Goal: Task Accomplishment & Management: Use online tool/utility

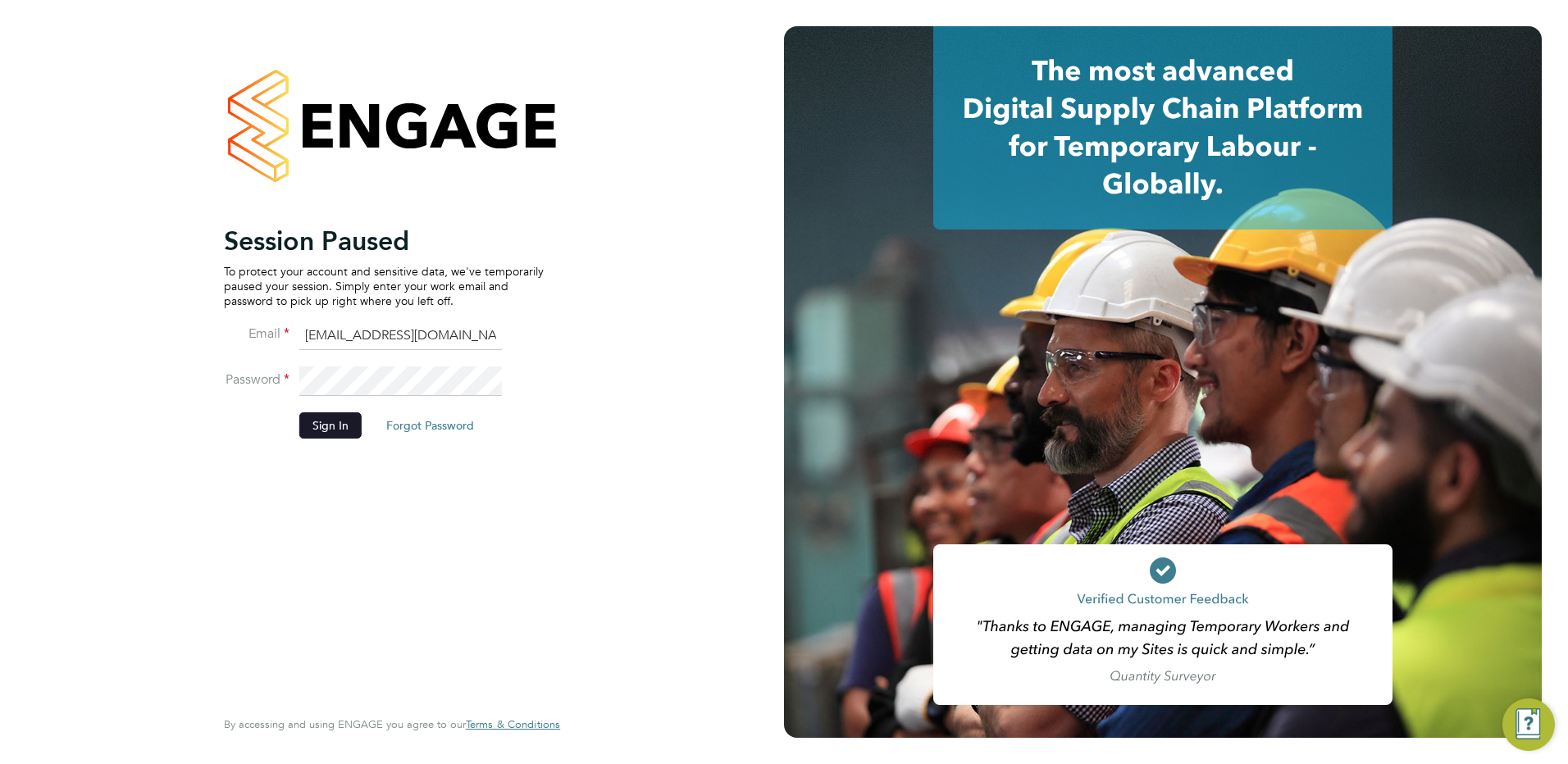
click at [318, 418] on button "Sign In" at bounding box center [331, 425] width 63 height 26
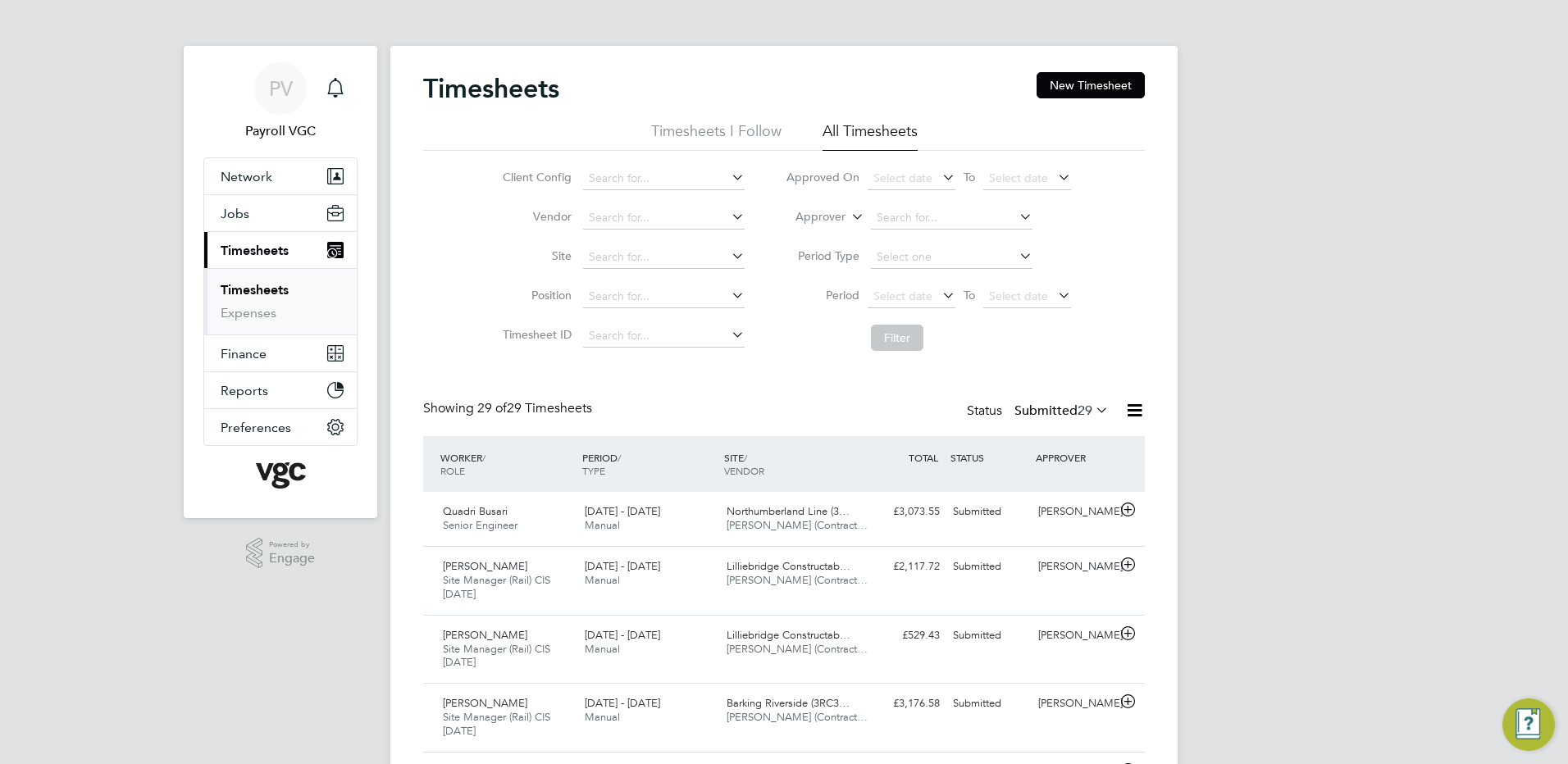
click at [1142, 411] on icon at bounding box center [1134, 410] width 21 height 21
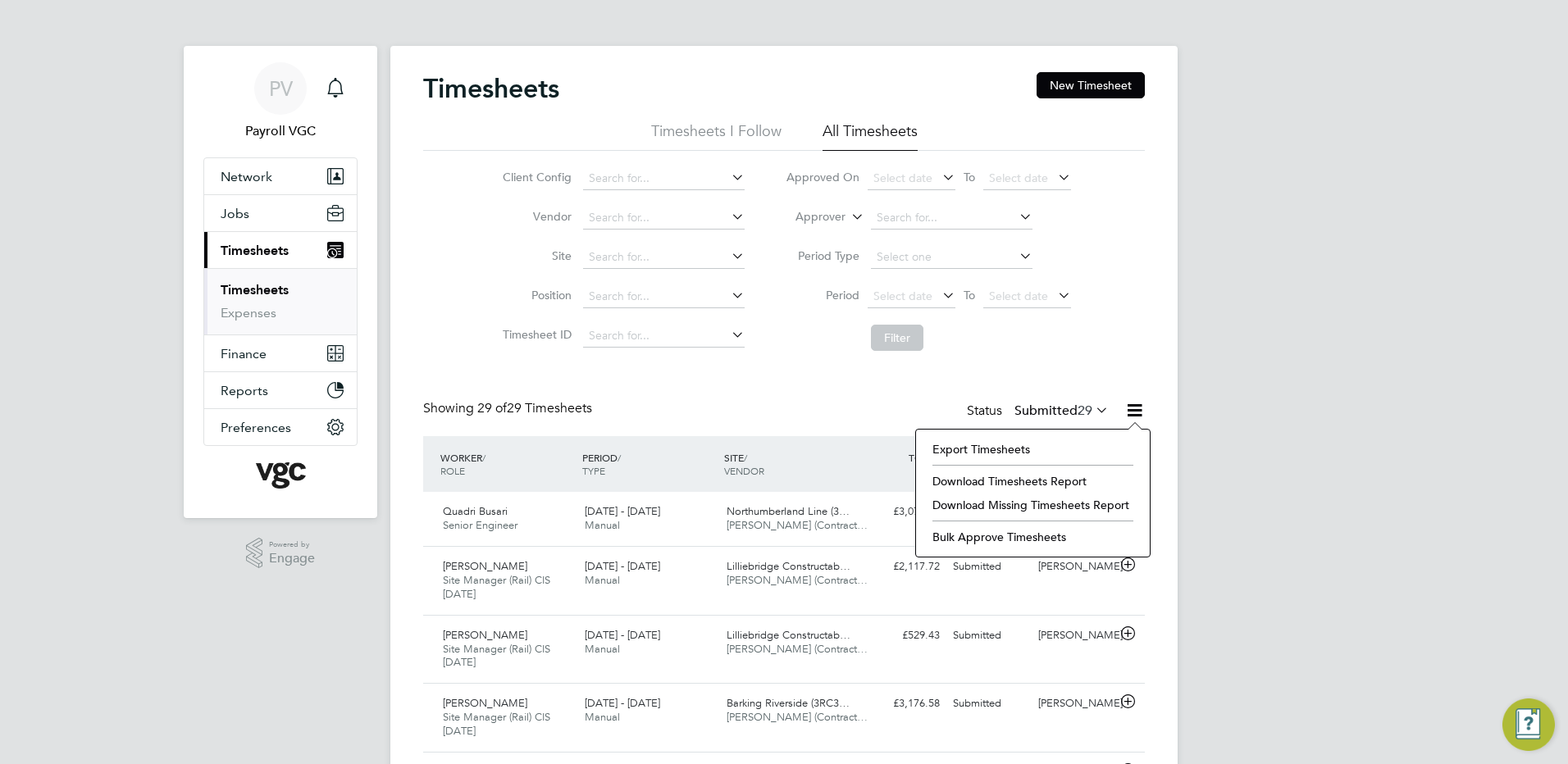
click at [969, 453] on li "Export Timesheets" at bounding box center [1033, 449] width 218 height 23
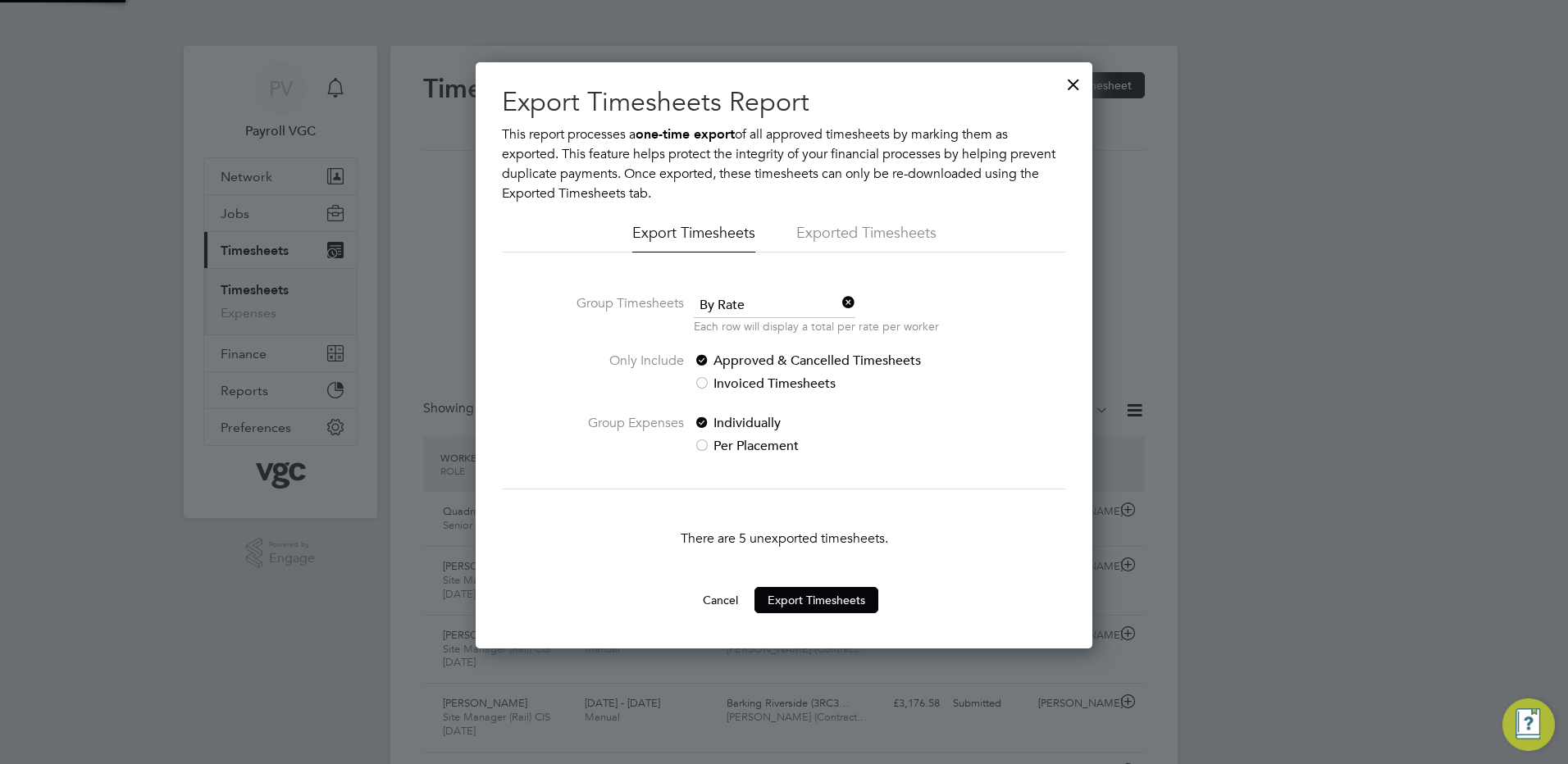
scroll to position [8, 8]
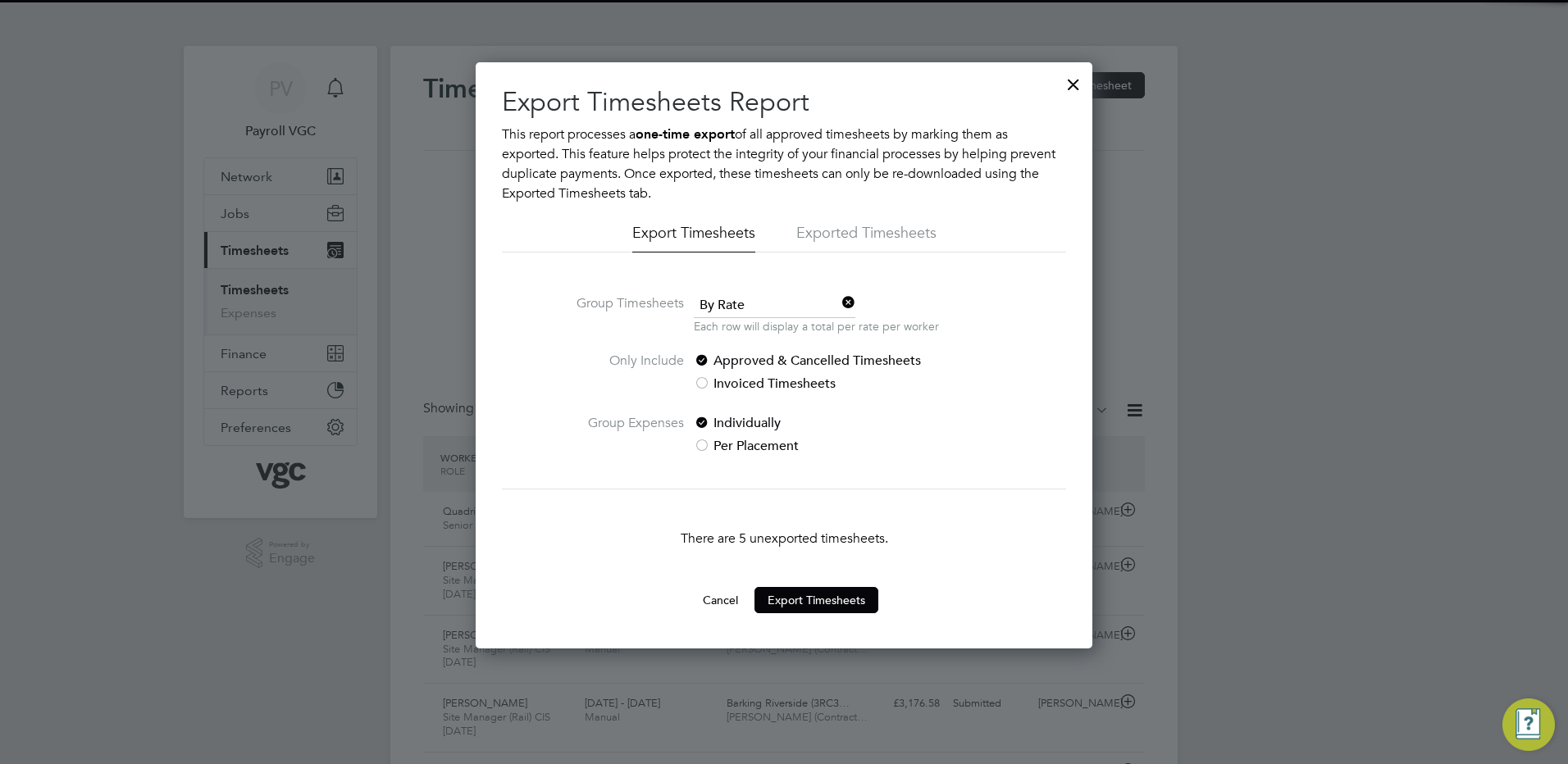
click at [721, 312] on span "By Rate" at bounding box center [775, 306] width 162 height 25
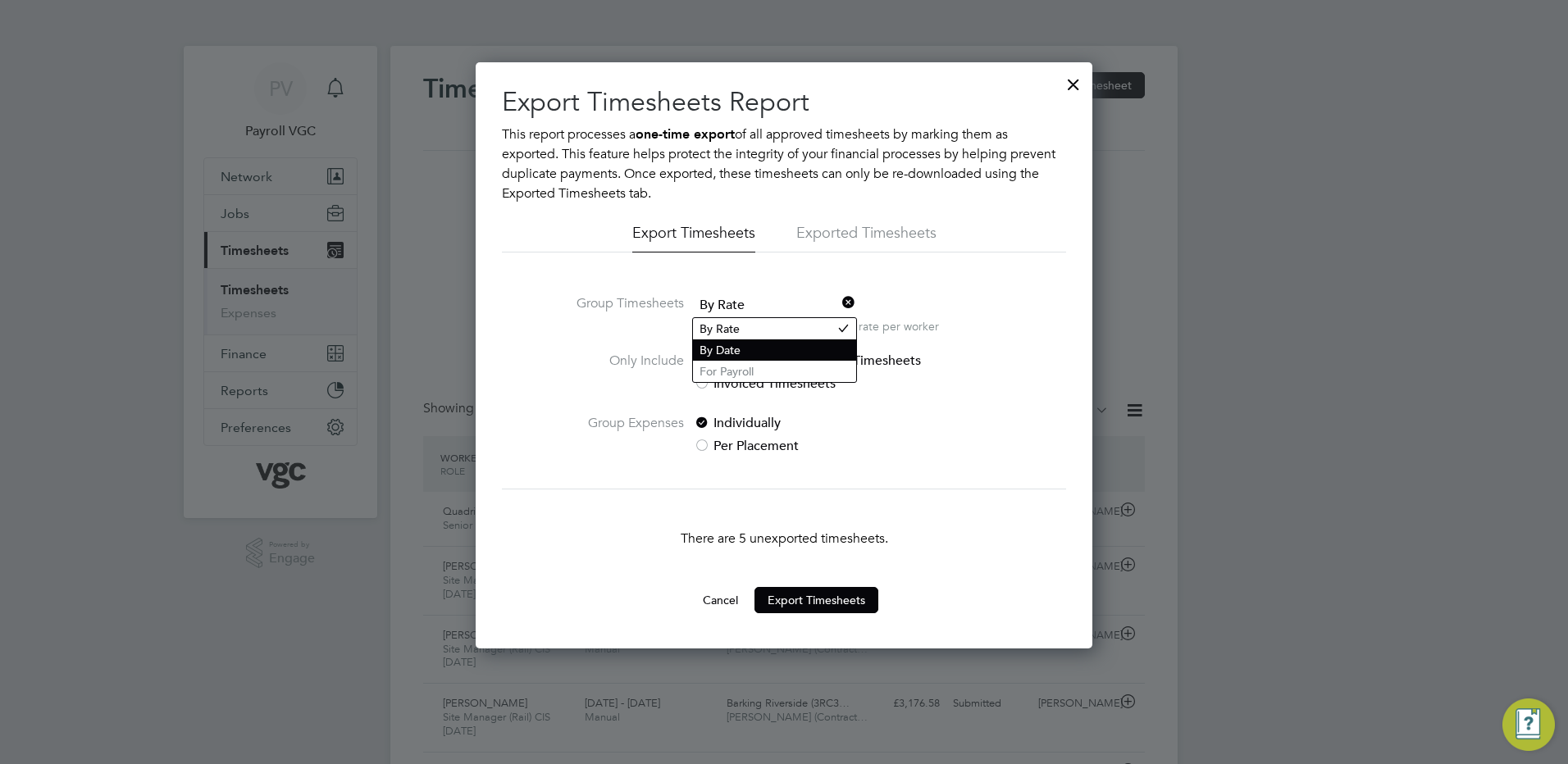
click at [747, 345] on li "By Date" at bounding box center [775, 350] width 163 height 21
drag, startPoint x: 712, startPoint y: 590, endPoint x: 28, endPoint y: 603, distance: 684.1
click at [714, 590] on button "Cancel" at bounding box center [721, 600] width 62 height 26
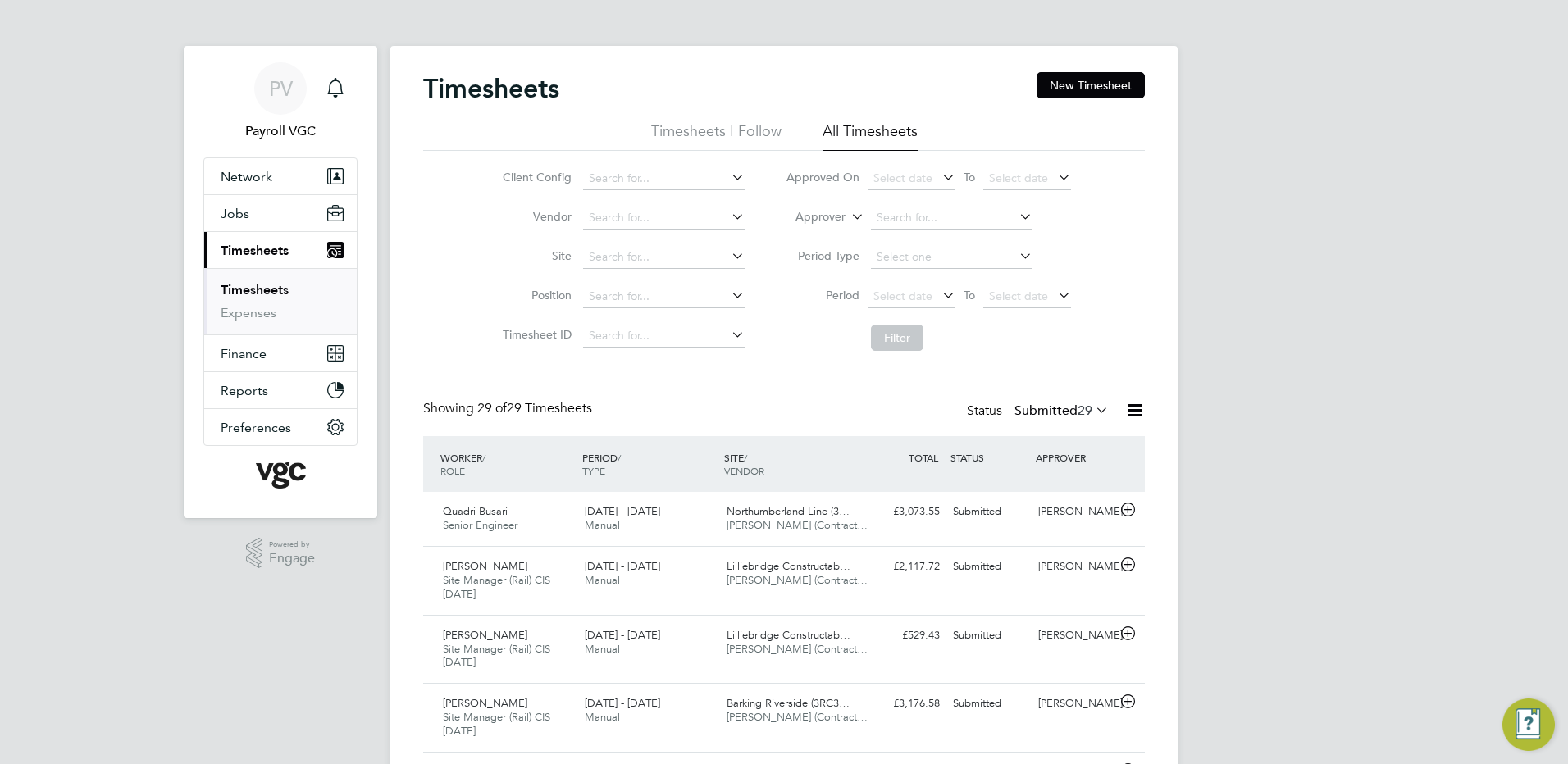
scroll to position [55, 143]
